Goal: Information Seeking & Learning: Learn about a topic

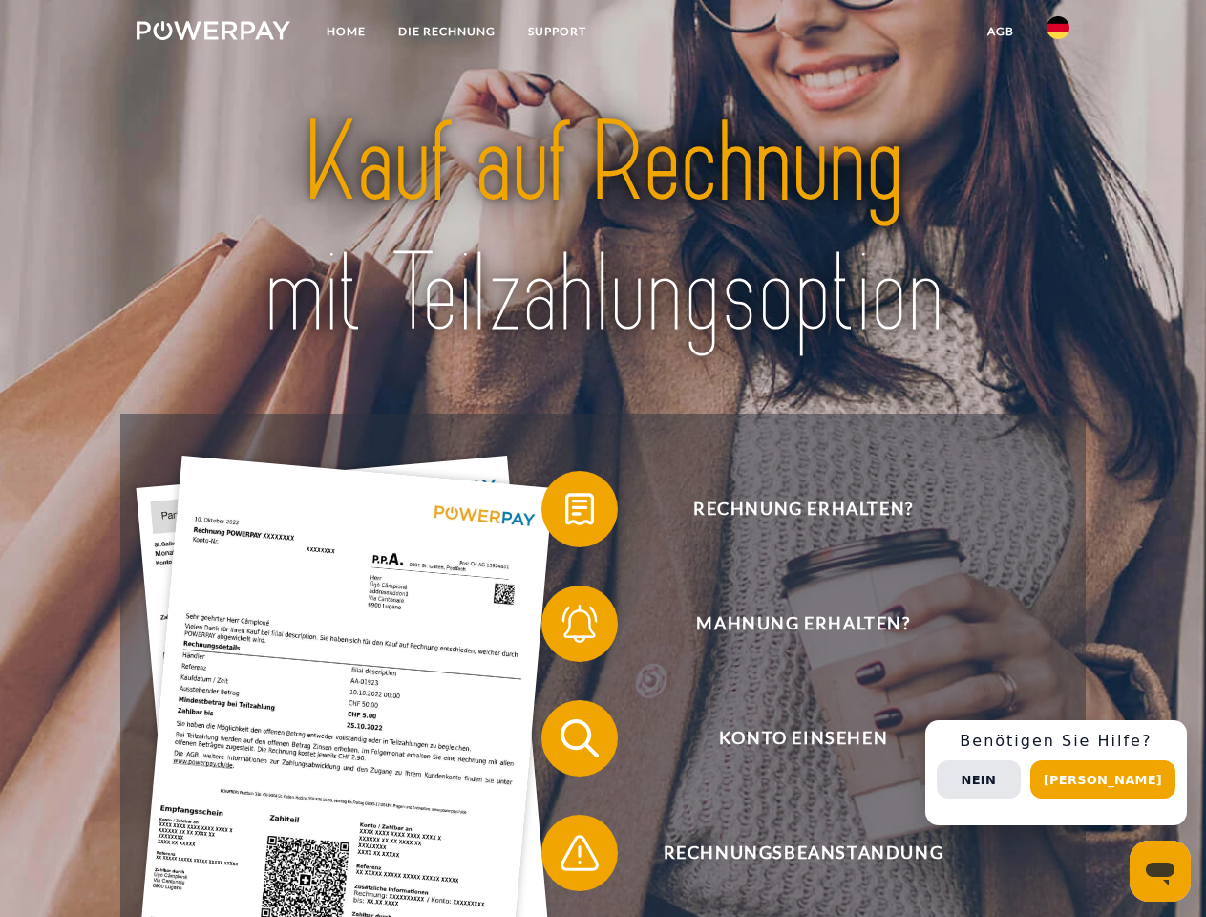
click at [213, 33] on img at bounding box center [214, 30] width 154 height 19
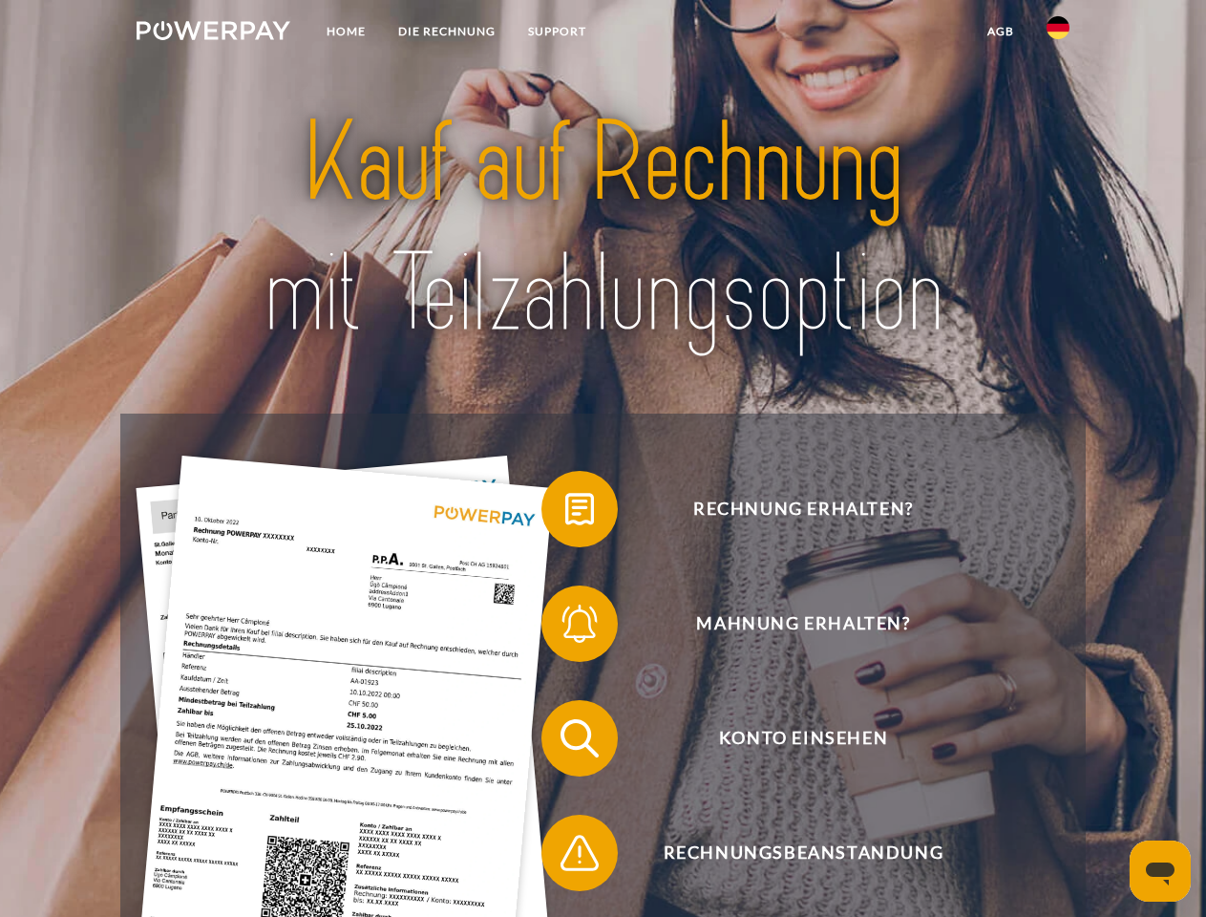
click at [1058, 33] on img at bounding box center [1058, 27] width 23 height 23
click at [1000, 32] on link "agb" at bounding box center [1000, 31] width 59 height 34
click at [565, 513] on span at bounding box center [550, 508] width 95 height 95
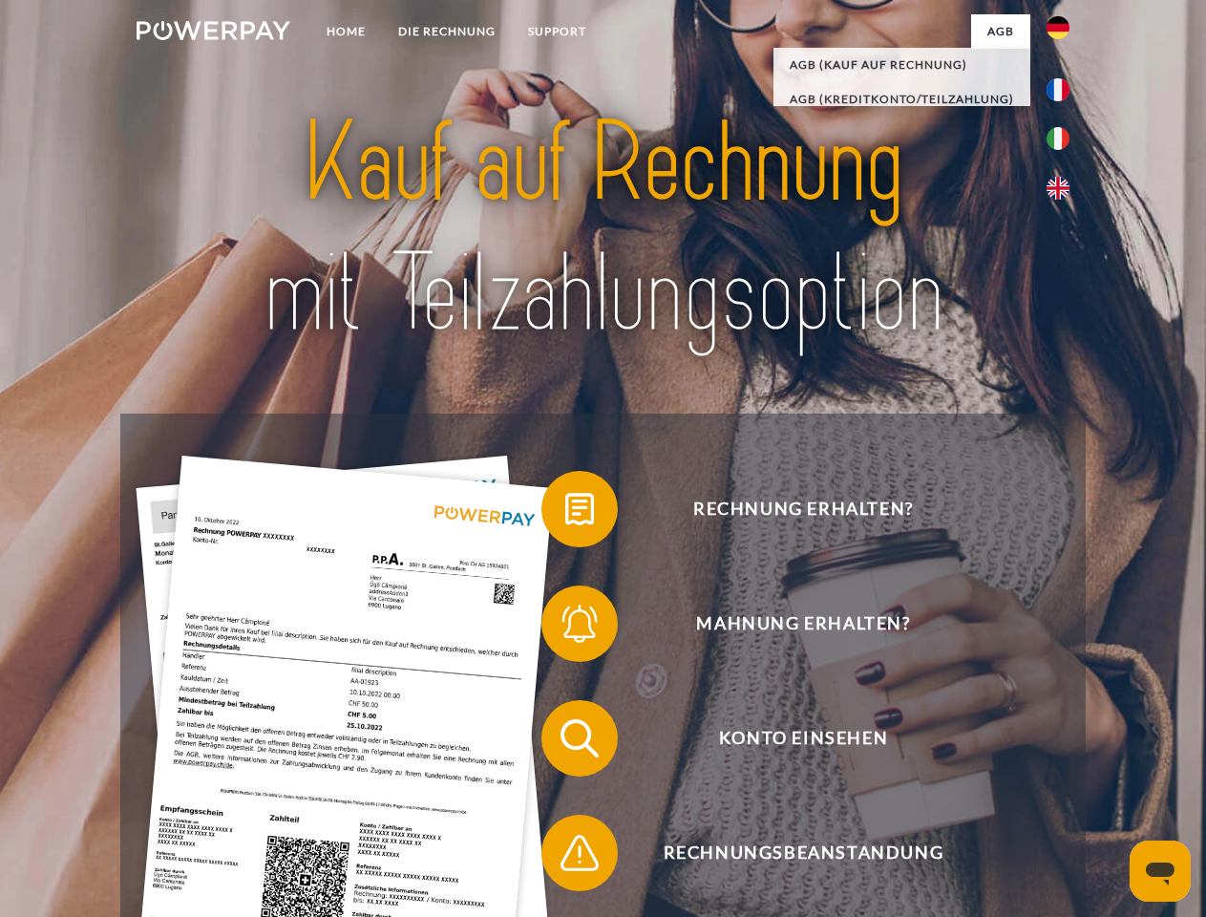
click at [565, 627] on span at bounding box center [550, 623] width 95 height 95
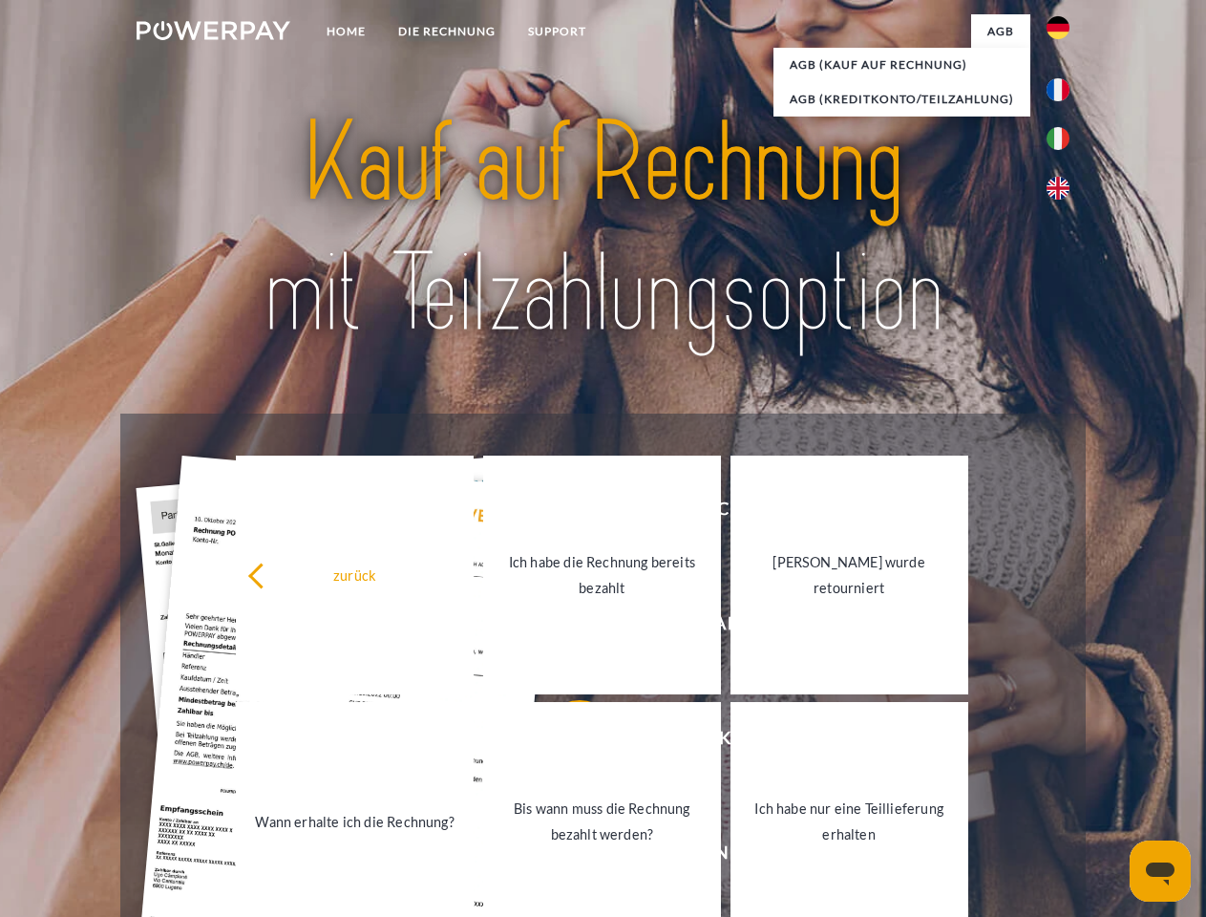
click at [565, 742] on link "Bis wann muss die Rechnung bezahlt werden?" at bounding box center [602, 821] width 238 height 239
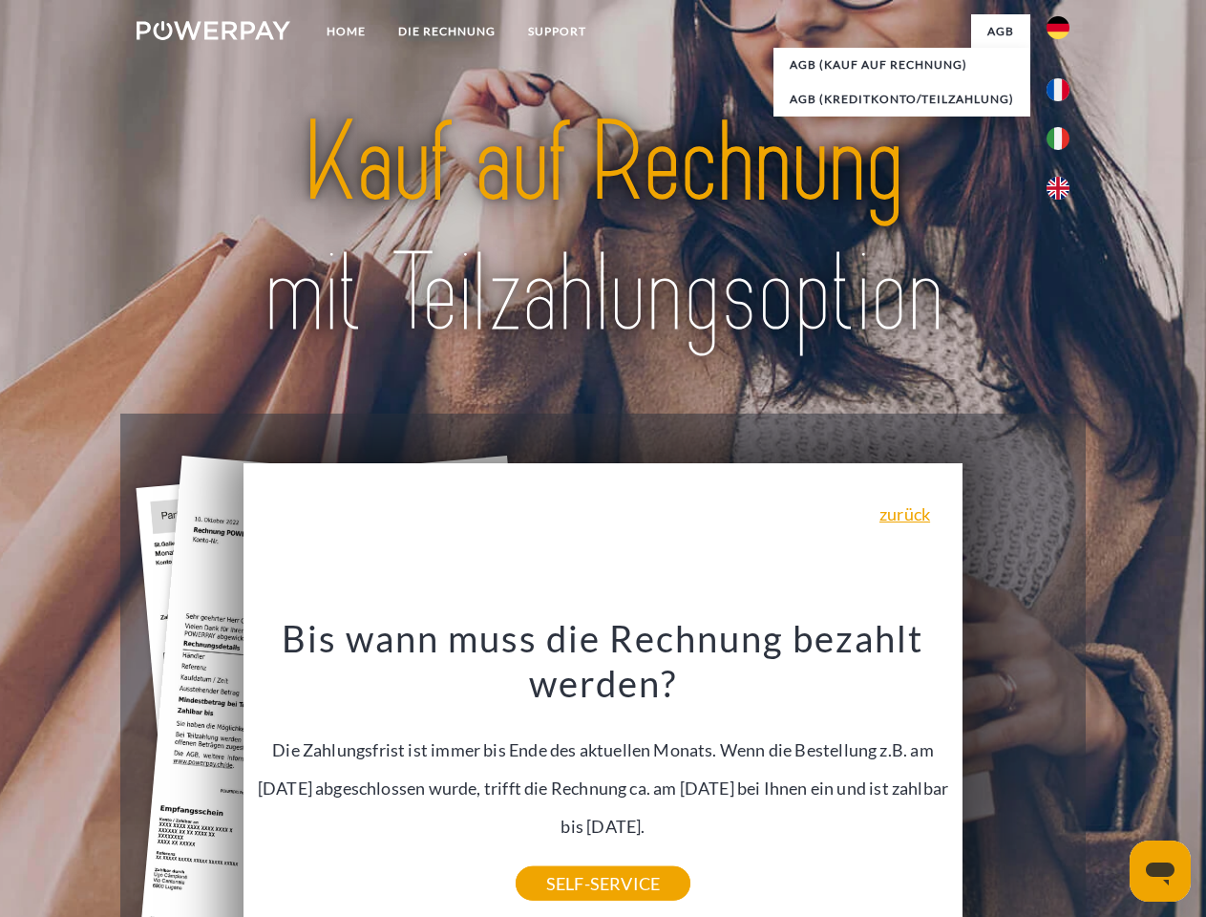
click at [565, 857] on div "Bis wann muss die Rechnung bezahlt werden? Die Zahlungsfrist ist immer bis Ende…" at bounding box center [603, 749] width 697 height 268
click at [1063, 773] on div "Rechnung erhalten? Mahnung erhalten? Konto einsehen" at bounding box center [602, 796] width 965 height 764
click at [1016, 776] on span "Konto einsehen" at bounding box center [803, 738] width 468 height 76
click at [1110, 779] on header "Home DIE RECHNUNG SUPPORT" at bounding box center [603, 659] width 1206 height 1319
